Goal: Task Accomplishment & Management: Manage account settings

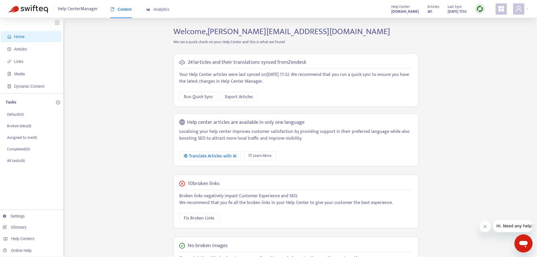
click at [529, 11] on div "Help Center Manager Content Analytics Help Center [DOMAIN_NAME] Articles 241 La…" at bounding box center [268, 9] width 537 height 18
click at [527, 8] on div at bounding box center [520, 8] width 15 height 11
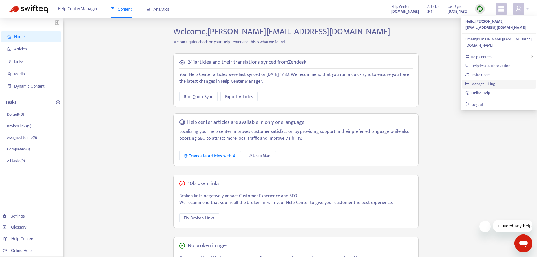
click at [479, 81] on link "Manage Billing" at bounding box center [480, 84] width 30 height 6
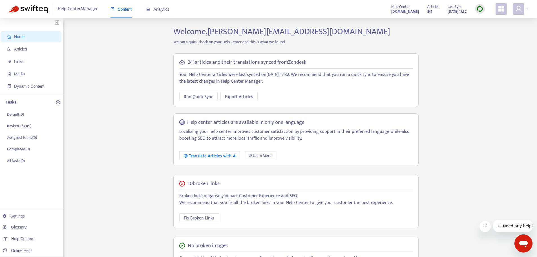
click at [529, 10] on div "Help Center Manager Content Analytics Help Center [DOMAIN_NAME] Articles 241 La…" at bounding box center [268, 9] width 537 height 18
click at [527, 9] on div at bounding box center [520, 8] width 15 height 11
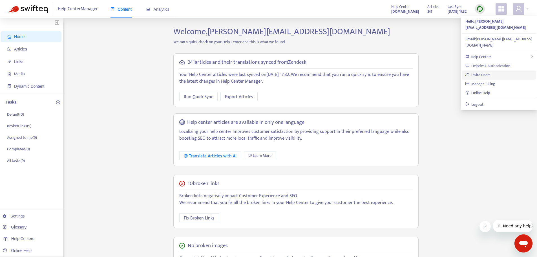
click at [478, 72] on link "Invite Users" at bounding box center [477, 75] width 25 height 6
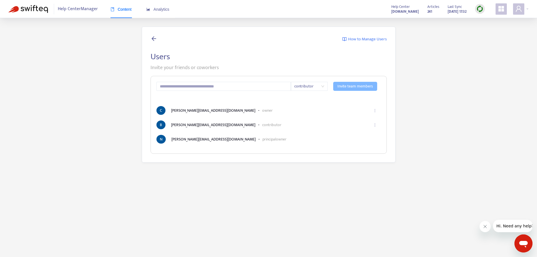
click at [308, 83] on span "contributor" at bounding box center [309, 86] width 30 height 8
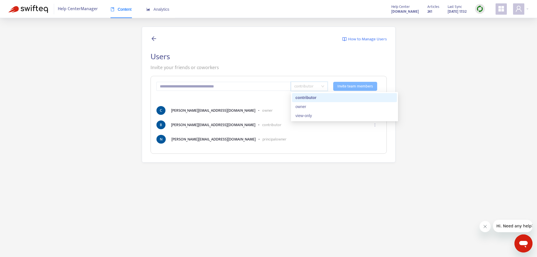
click at [357, 37] on span "How to Manage Users" at bounding box center [367, 39] width 39 height 6
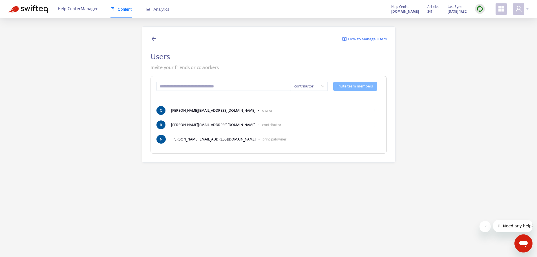
click at [527, 8] on div at bounding box center [520, 8] width 15 height 11
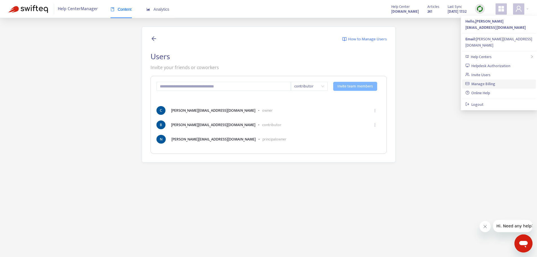
click at [478, 81] on link "Manage Billing" at bounding box center [480, 84] width 30 height 6
